Goal: Information Seeking & Learning: Learn about a topic

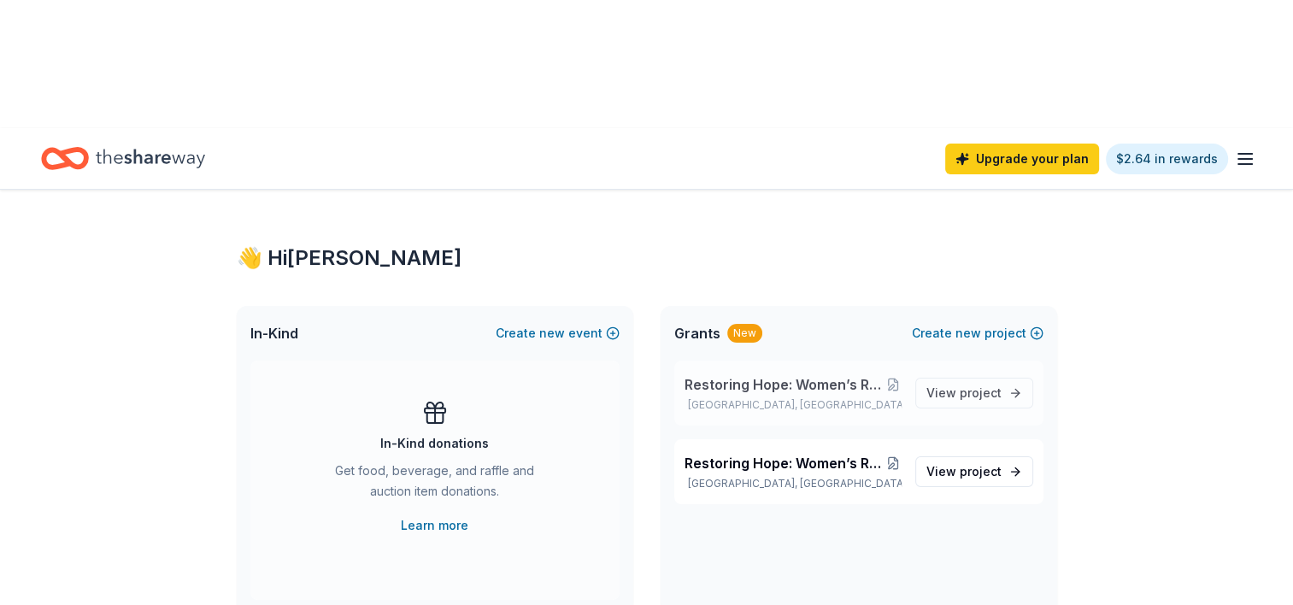
click at [752, 374] on span "Restoring Hope: Women’s Reentry and Empowerment Initiative" at bounding box center [784, 384] width 201 height 21
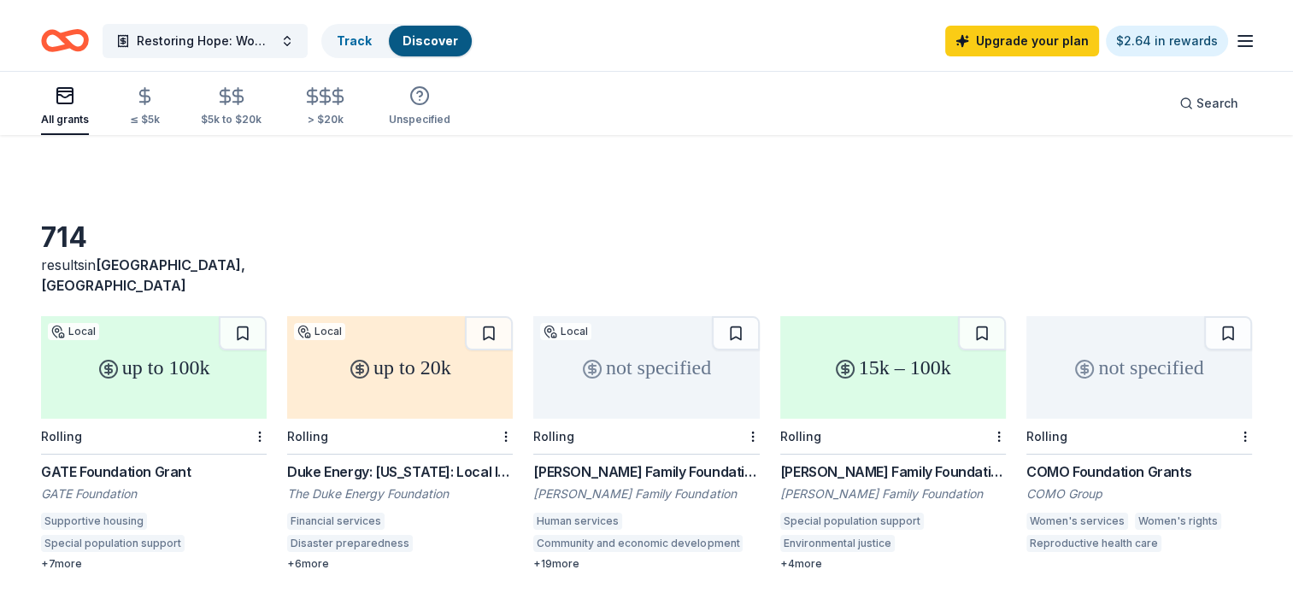
scroll to position [256, 0]
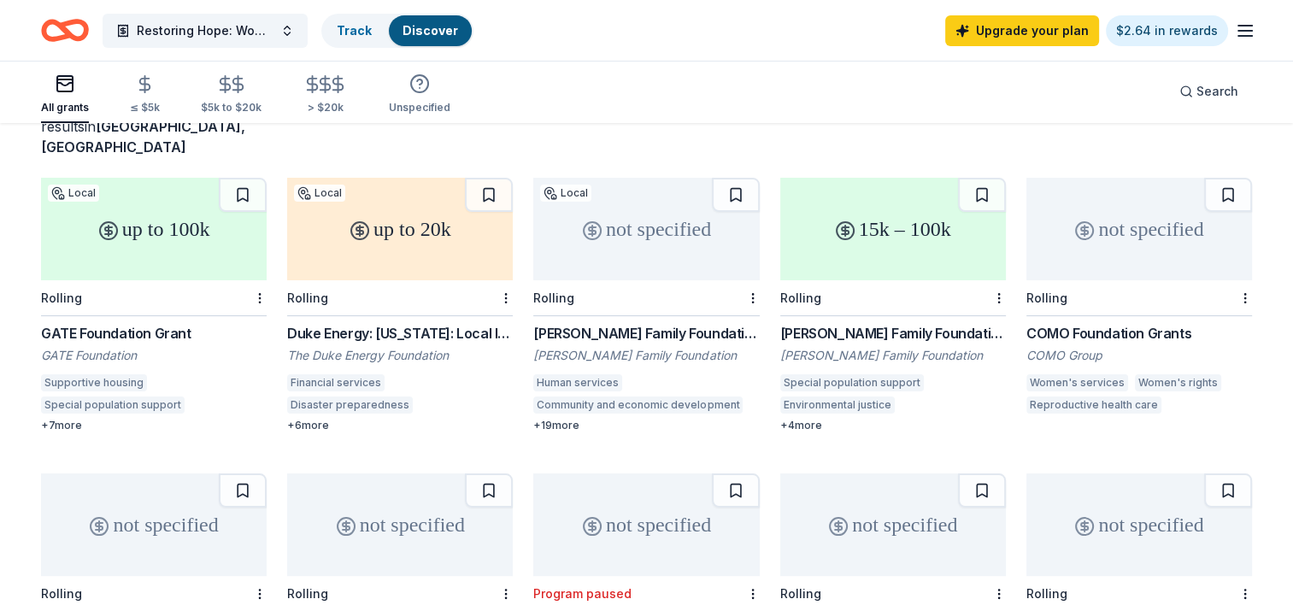
click at [66, 419] on div "+ 7 more" at bounding box center [154, 426] width 226 height 14
